Goal: Information Seeking & Learning: Learn about a topic

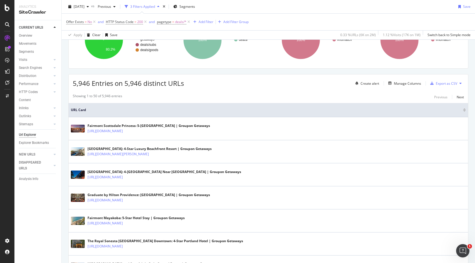
scroll to position [104, 0]
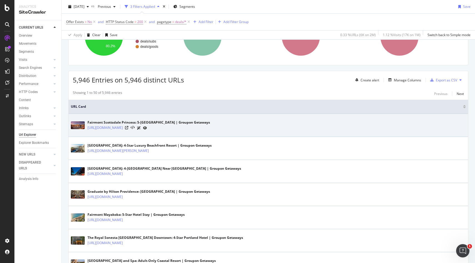
click at [147, 130] on div at bounding box center [136, 128] width 22 height 6
click at [128, 127] on icon at bounding box center [126, 127] width 3 height 3
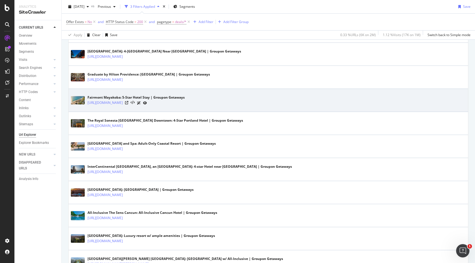
scroll to position [222, 0]
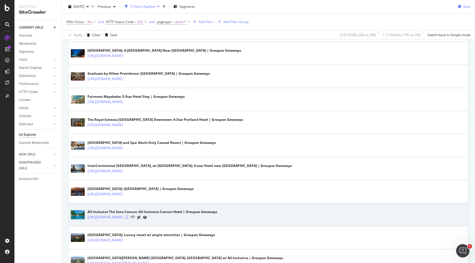
click at [128, 218] on icon at bounding box center [126, 217] width 3 height 3
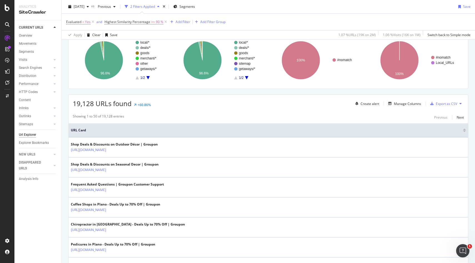
scroll to position [89, 0]
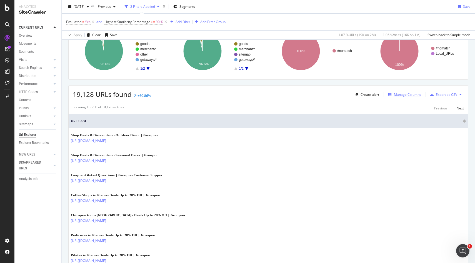
click at [400, 96] on div "Manage Columns" at bounding box center [407, 94] width 27 height 5
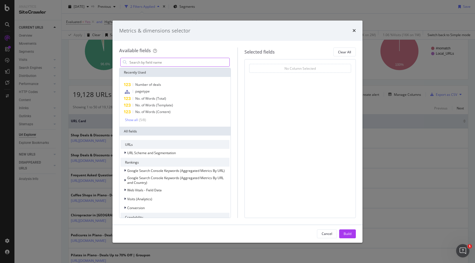
click at [155, 63] on input "modal" at bounding box center [179, 62] width 101 height 8
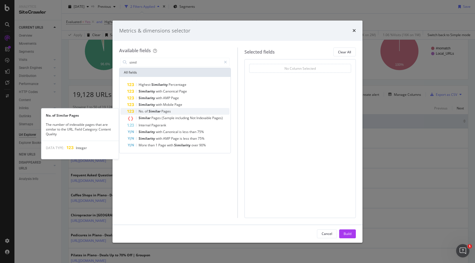
type input "simil"
click at [190, 113] on div "No. of Similar Pages" at bounding box center [178, 111] width 102 height 7
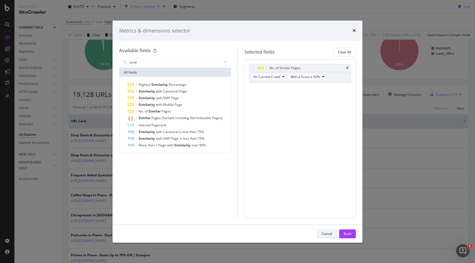
click at [330, 237] on div "Cancel" at bounding box center [327, 234] width 11 height 8
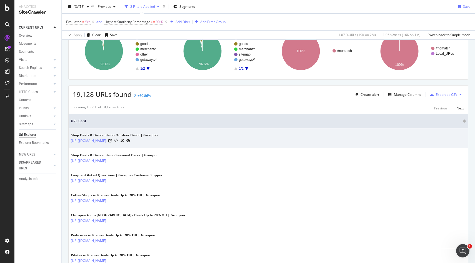
click at [224, 142] on div "Shop Deals & Discounts on Outdoor Décor | Groupon https://www.groupon.com/goods…" at bounding box center [268, 138] width 395 height 11
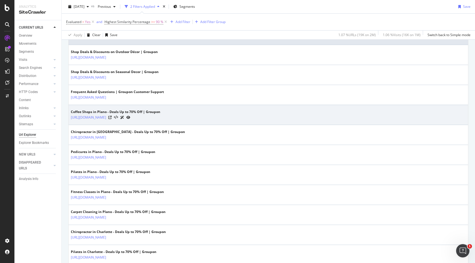
scroll to position [173, 0]
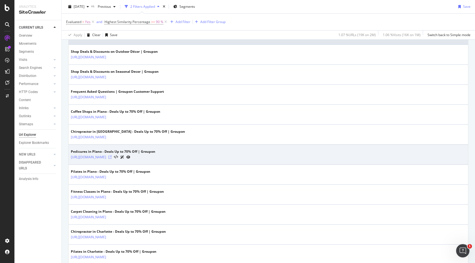
click at [112, 158] on icon at bounding box center [109, 157] width 3 height 3
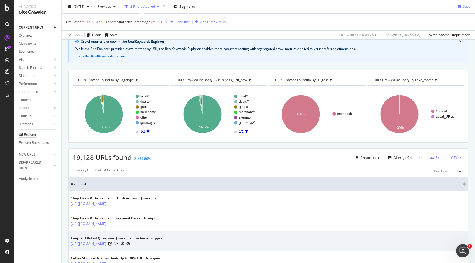
scroll to position [0, 0]
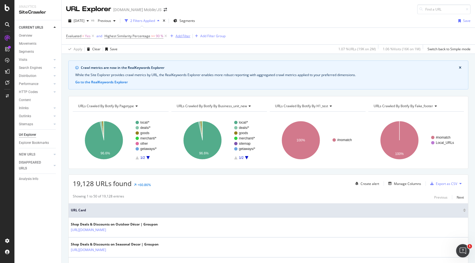
click at [181, 34] on div "Add Filter" at bounding box center [183, 36] width 15 height 5
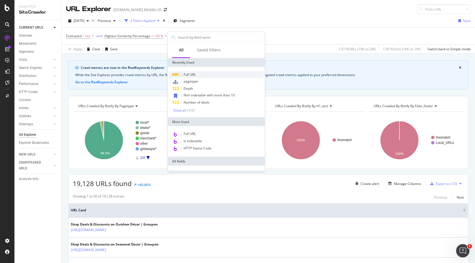
click at [192, 76] on span "Full URL" at bounding box center [190, 74] width 12 height 5
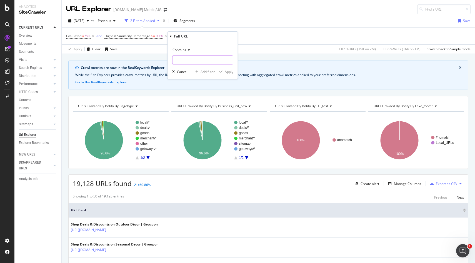
click at [196, 60] on input "text" at bounding box center [203, 60] width 61 height 9
type input "/local"
click at [223, 74] on button "Apply" at bounding box center [225, 72] width 16 height 6
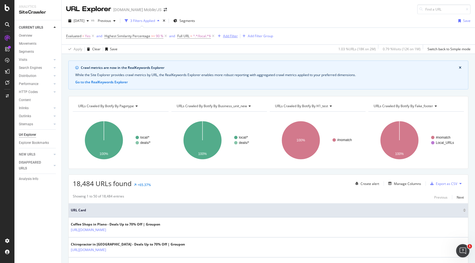
click at [219, 35] on icon "button" at bounding box center [219, 35] width 3 height 3
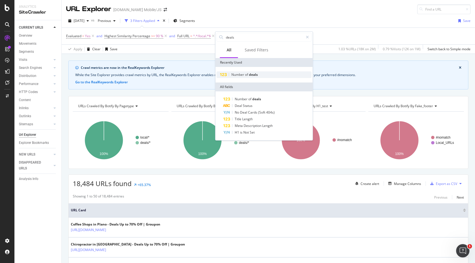
type input "deals"
click at [243, 74] on span "Number" at bounding box center [239, 74] width 14 height 5
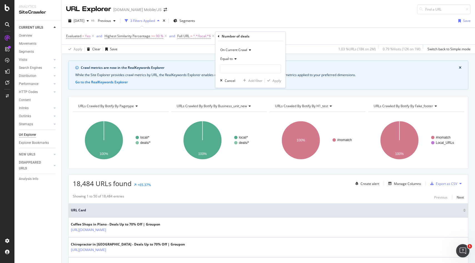
click at [237, 58] on div "Equal to" at bounding box center [250, 58] width 61 height 9
click at [240, 84] on div "Less than" at bounding box center [251, 84] width 59 height 7
click at [237, 70] on input "number" at bounding box center [250, 68] width 61 height 9
type input "3"
click at [274, 82] on div "Apply" at bounding box center [277, 80] width 9 height 5
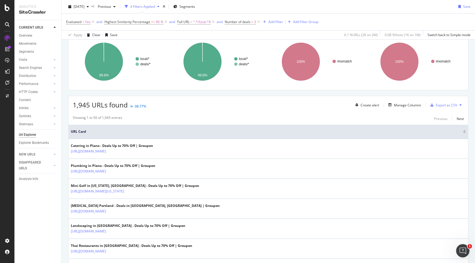
scroll to position [82, 0]
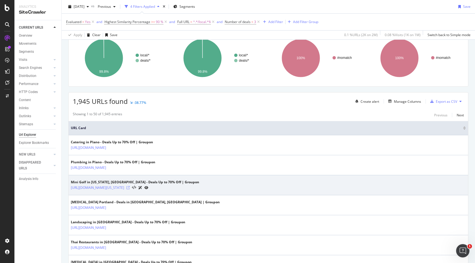
click at [130, 188] on icon at bounding box center [127, 187] width 3 height 3
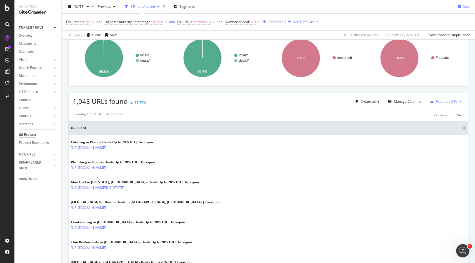
scroll to position [0, 0]
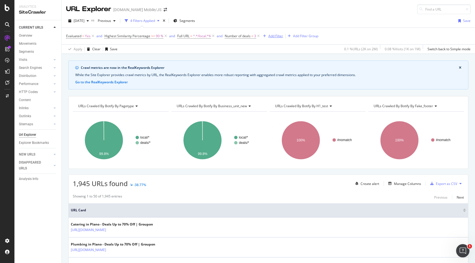
click at [271, 37] on div "Add Filter" at bounding box center [276, 36] width 15 height 5
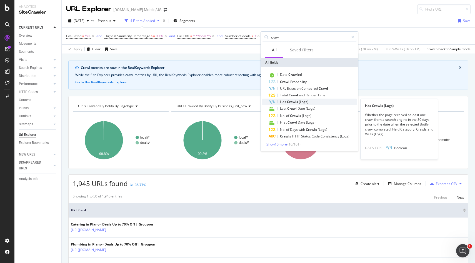
type input "craw"
click at [311, 102] on div "Has Crawls (Logs)" at bounding box center [313, 102] width 88 height 7
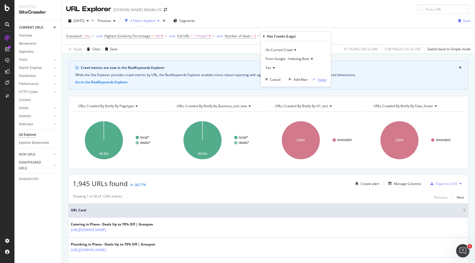
click at [319, 78] on div "Apply" at bounding box center [322, 79] width 9 height 5
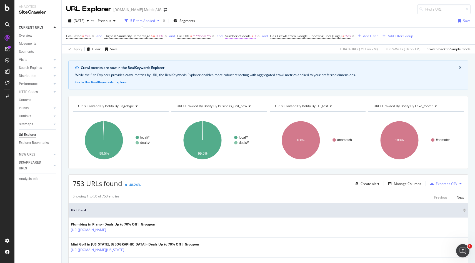
click at [239, 37] on span "Number of deals" at bounding box center [238, 36] width 26 height 5
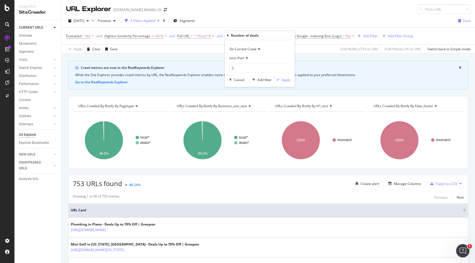
click at [242, 59] on span "Less than" at bounding box center [237, 58] width 15 height 5
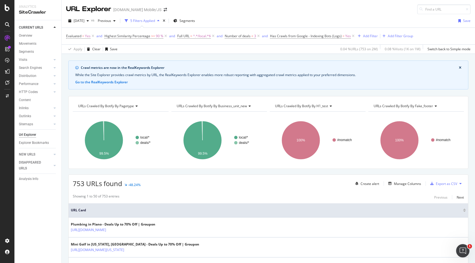
click at [180, 217] on th "URL Card" at bounding box center [269, 211] width 400 height 14
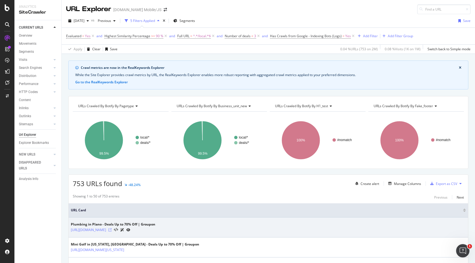
click at [112, 230] on icon at bounding box center [109, 230] width 3 height 3
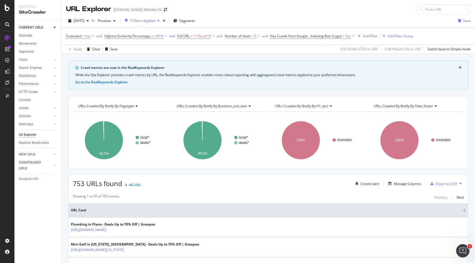
click at [244, 36] on span "Number of deals" at bounding box center [238, 36] width 26 height 5
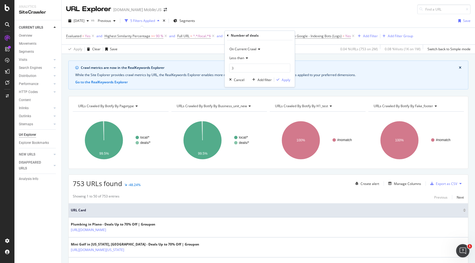
click at [247, 60] on div "Less than" at bounding box center [259, 58] width 61 height 9
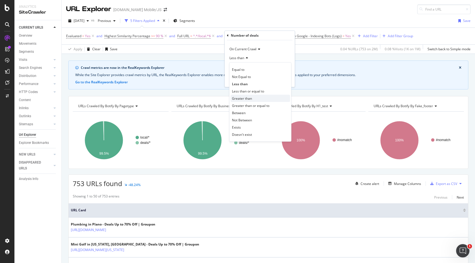
click at [247, 96] on span "Greater than" at bounding box center [242, 98] width 20 height 5
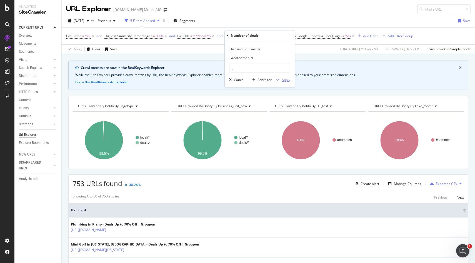
click at [286, 81] on div "Apply" at bounding box center [286, 80] width 9 height 5
